Goal: Transaction & Acquisition: Purchase product/service

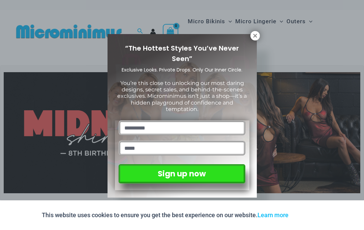
click at [257, 36] on icon at bounding box center [255, 36] width 6 height 6
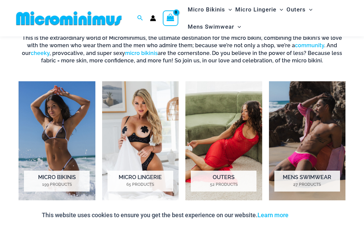
scroll to position [396, 0]
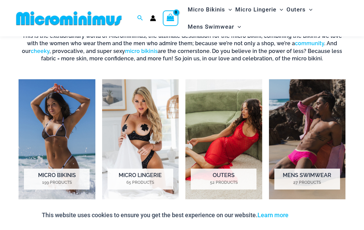
click at [242, 137] on img "Visit product category Outers" at bounding box center [223, 139] width 77 height 120
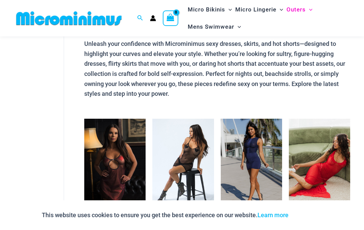
scroll to position [46, 0]
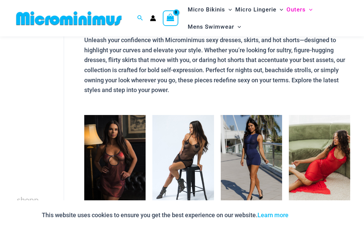
click at [289, 115] on img at bounding box center [289, 115] width 0 height 0
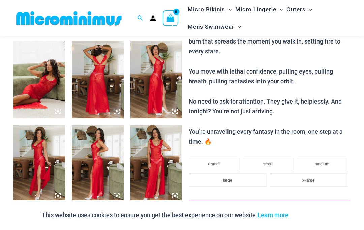
scroll to position [277, 0]
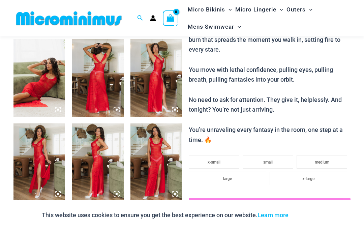
click at [320, 160] on span "medium" at bounding box center [322, 162] width 14 height 5
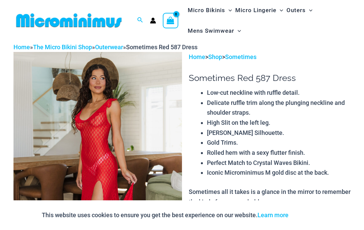
scroll to position [0, 0]
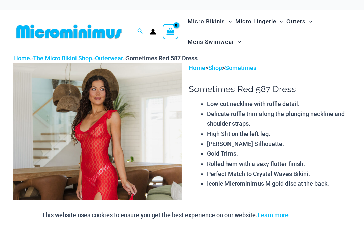
click at [156, 34] on icon "Account icon link" at bounding box center [153, 33] width 6 height 3
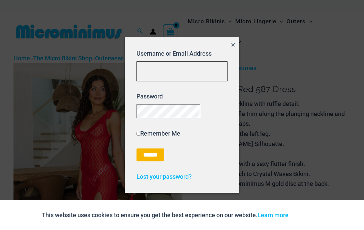
click at [168, 69] on input "Username or Email Address" at bounding box center [181, 71] width 91 height 20
type input "**********"
click at [151, 158] on input "******" at bounding box center [150, 154] width 28 height 13
click at [154, 157] on input "******" at bounding box center [150, 154] width 28 height 13
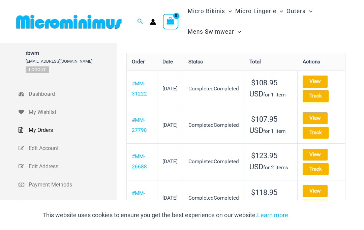
click at [327, 81] on link "View" at bounding box center [315, 81] width 25 height 12
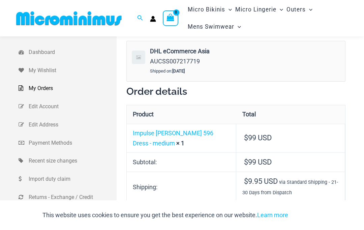
scroll to position [34, 0]
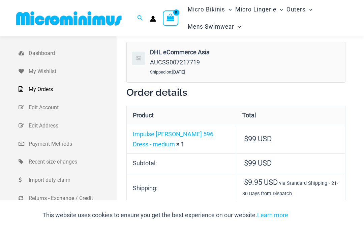
click at [144, 138] on link "Impulse Berry 596 Dress - medium" at bounding box center [173, 138] width 81 height 17
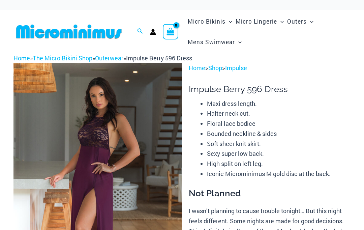
select select
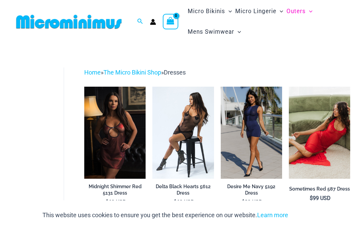
click at [289, 87] on img at bounding box center [289, 87] width 0 height 0
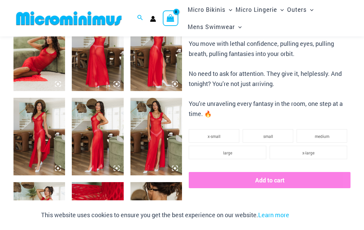
scroll to position [292, 0]
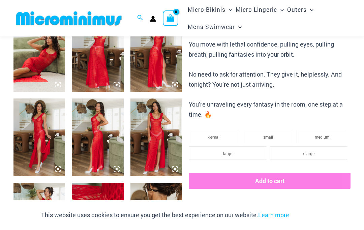
click at [327, 134] on span "medium" at bounding box center [322, 136] width 14 height 5
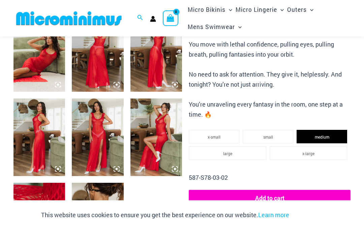
click at [280, 192] on button "Add to cart" at bounding box center [270, 198] width 162 height 16
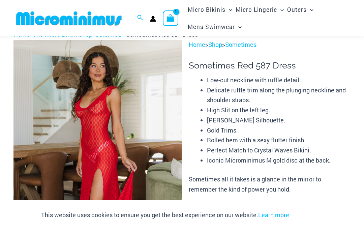
scroll to position [0, 0]
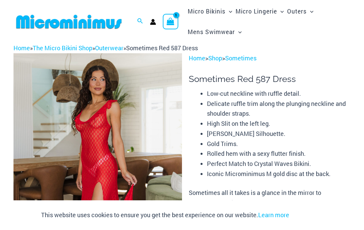
click at [174, 23] on icon "View Shopping Cart, 1 items" at bounding box center [171, 22] width 8 height 8
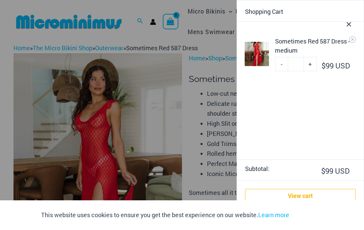
click at [311, 215] on button "Accept" at bounding box center [308, 215] width 29 height 16
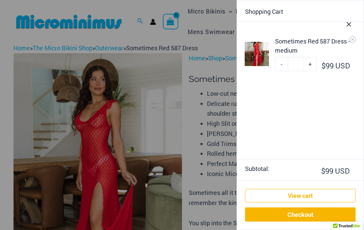
click at [301, 215] on link "Checkout" at bounding box center [300, 214] width 111 height 14
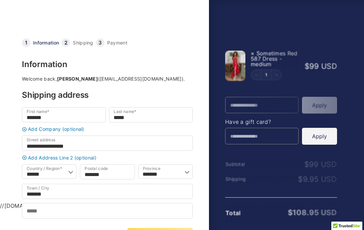
select select "**"
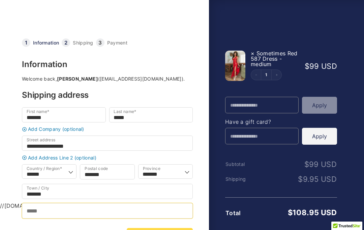
click at [123, 204] on input "Phone *" at bounding box center [107, 210] width 171 height 15
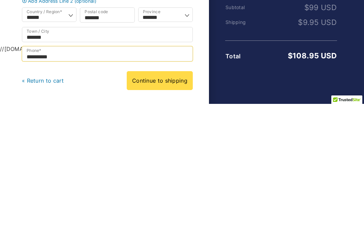
type input "**********"
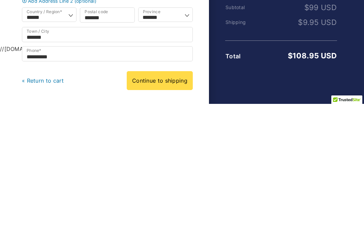
click at [102, 97] on div "**********" at bounding box center [107, 130] width 171 height 213
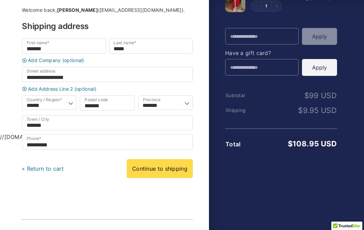
scroll to position [67, 0]
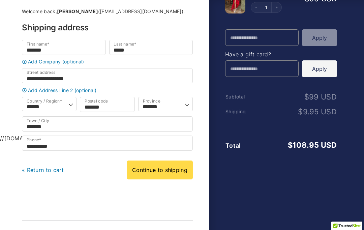
click at [161, 176] on link "Continue to shipping" at bounding box center [160, 169] width 66 height 19
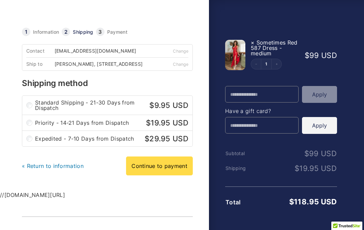
scroll to position [10, 0]
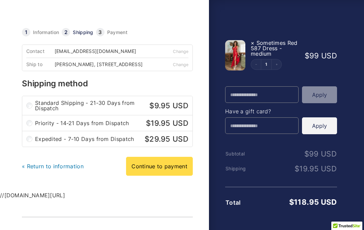
click at [167, 169] on link "Continue to payment" at bounding box center [159, 166] width 67 height 19
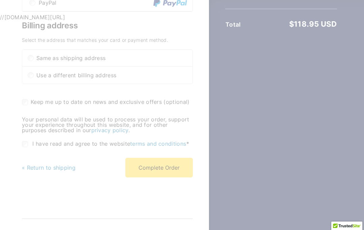
scroll to position [200, 0]
